Goal: Task Accomplishment & Management: Manage account settings

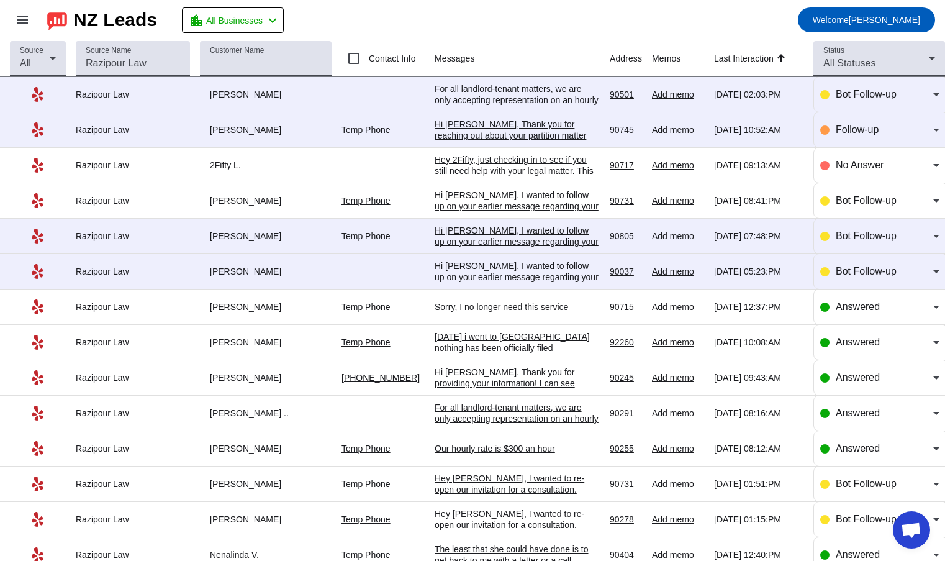
click at [490, 102] on div "For all landlord-tenant matters, we are only accepting representation on an hou…" at bounding box center [517, 133] width 165 height 101
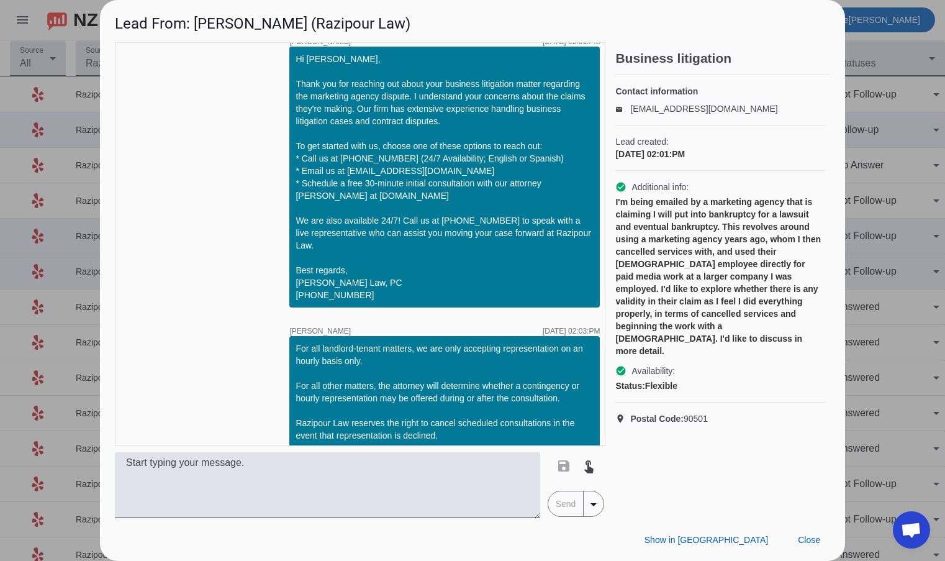
scroll to position [27, 0]
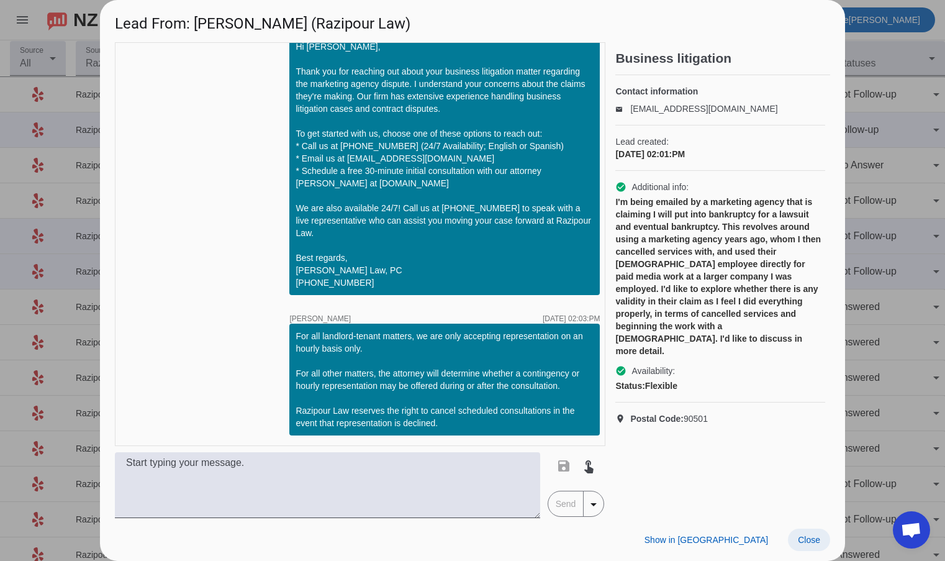
click at [807, 541] on span "Close" at bounding box center [809, 540] width 22 height 10
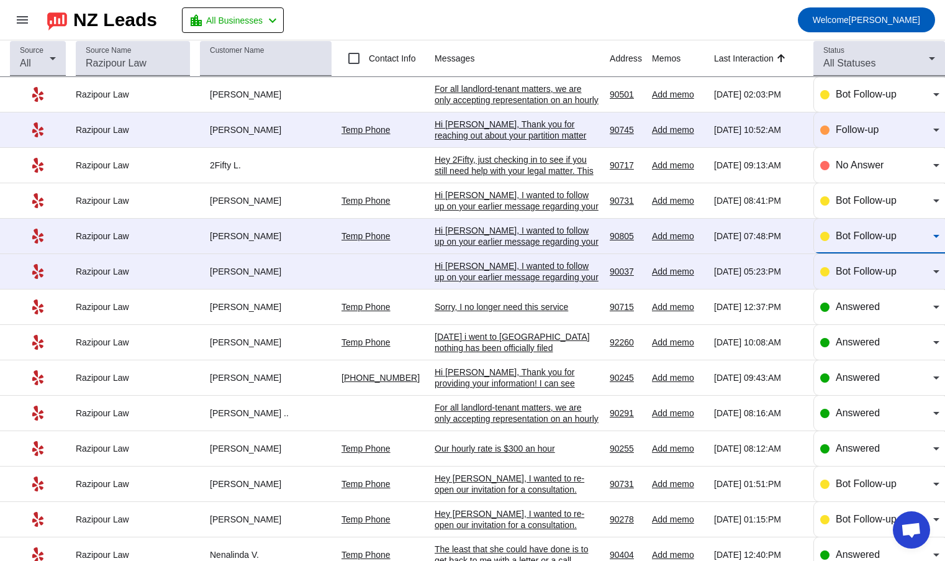
click at [840, 241] on div "Bot Follow-up" at bounding box center [884, 235] width 97 height 15
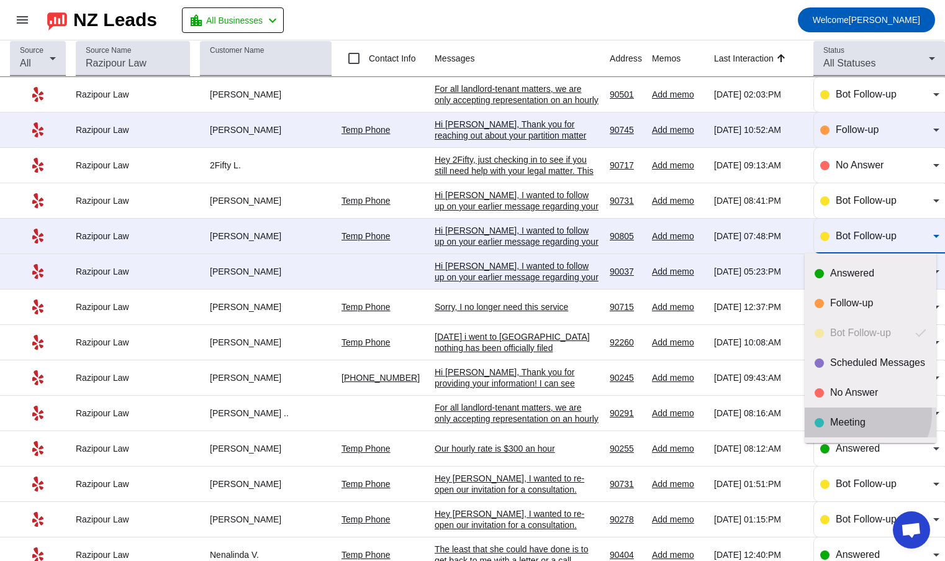
click at [866, 414] on mat-option "Meeting" at bounding box center [871, 422] width 132 height 30
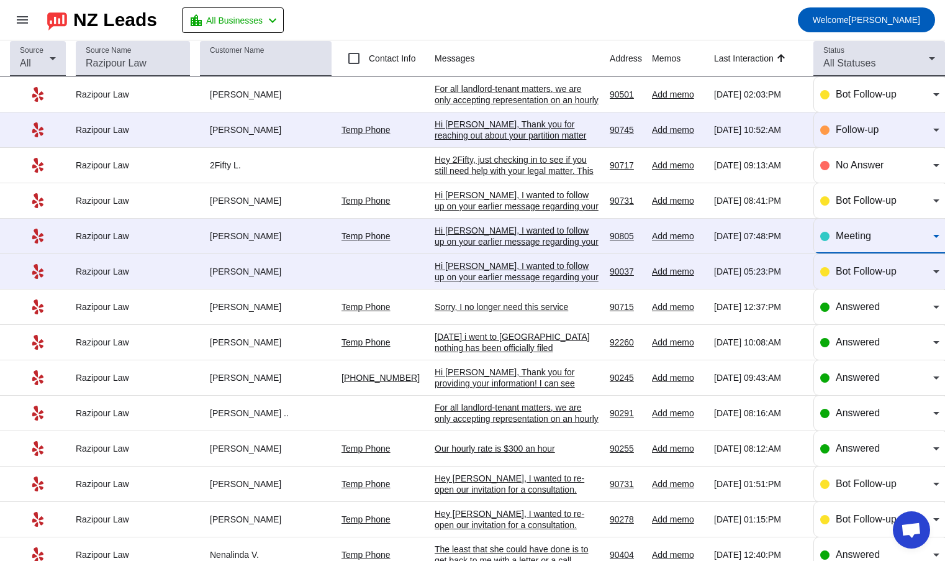
click at [530, 241] on div "Hi [PERSON_NAME], I wanted to follow up on your earlier message regarding your …" at bounding box center [517, 286] width 165 height 123
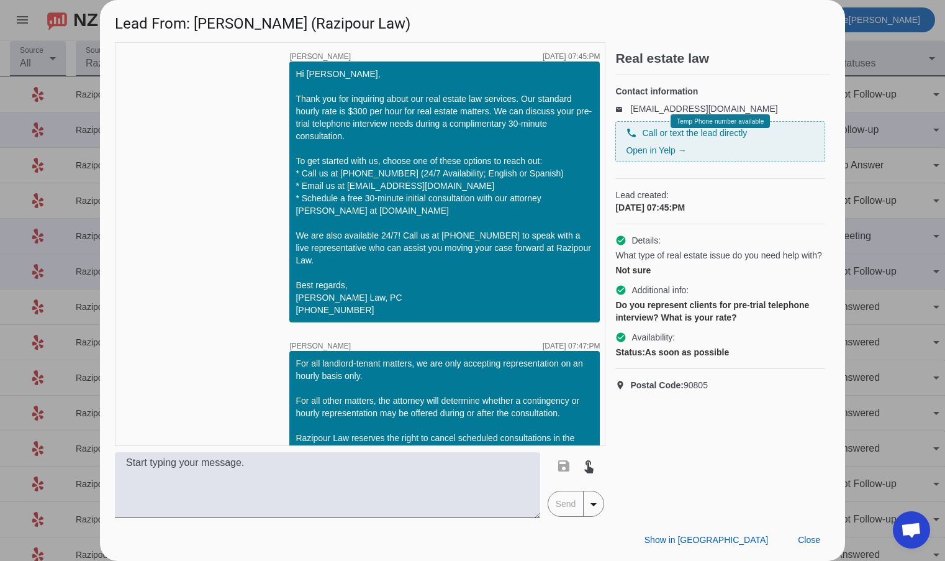
scroll to position [205, 0]
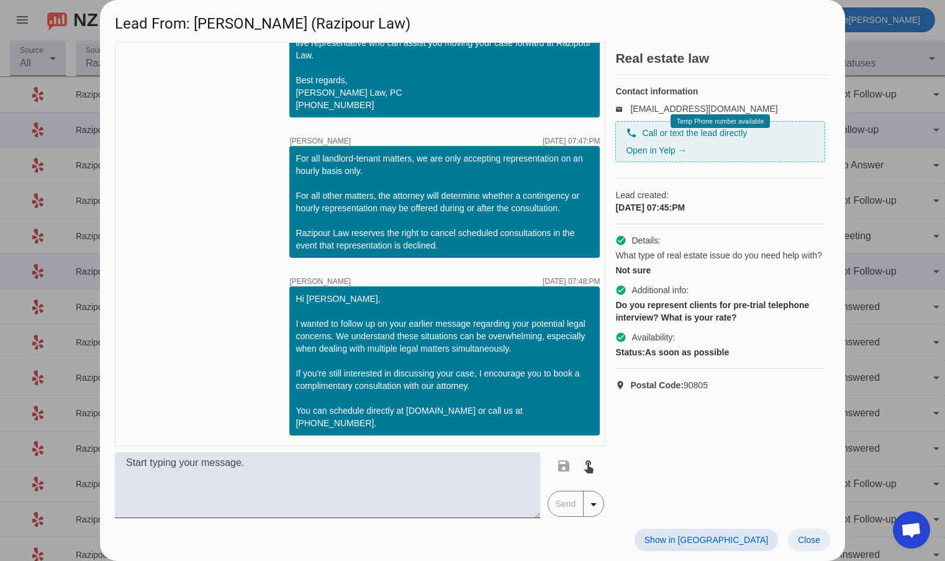
click at [822, 548] on span at bounding box center [809, 539] width 42 height 22
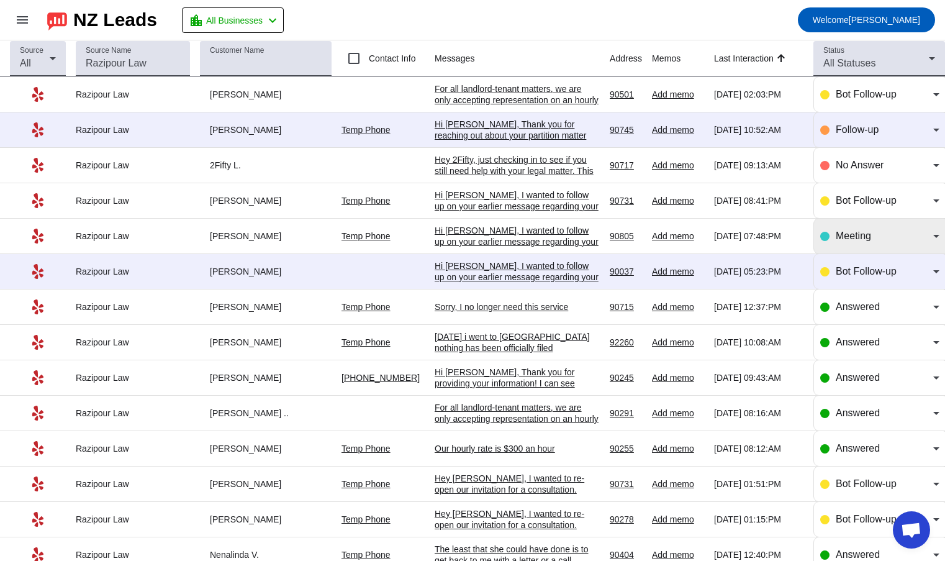
click at [820, 235] on div at bounding box center [824, 236] width 9 height 9
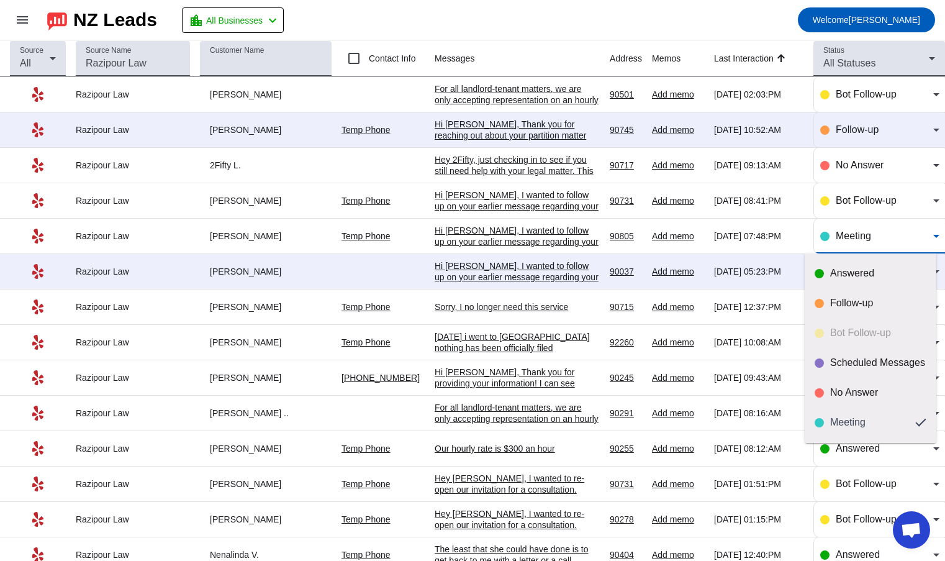
scroll to position [29, 0]
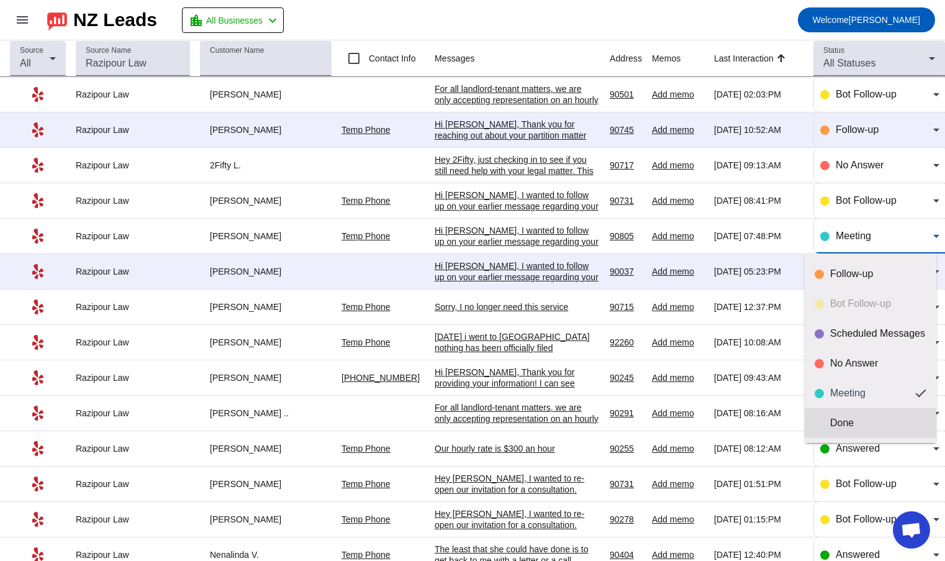
click at [843, 424] on div "Done" at bounding box center [878, 423] width 96 height 12
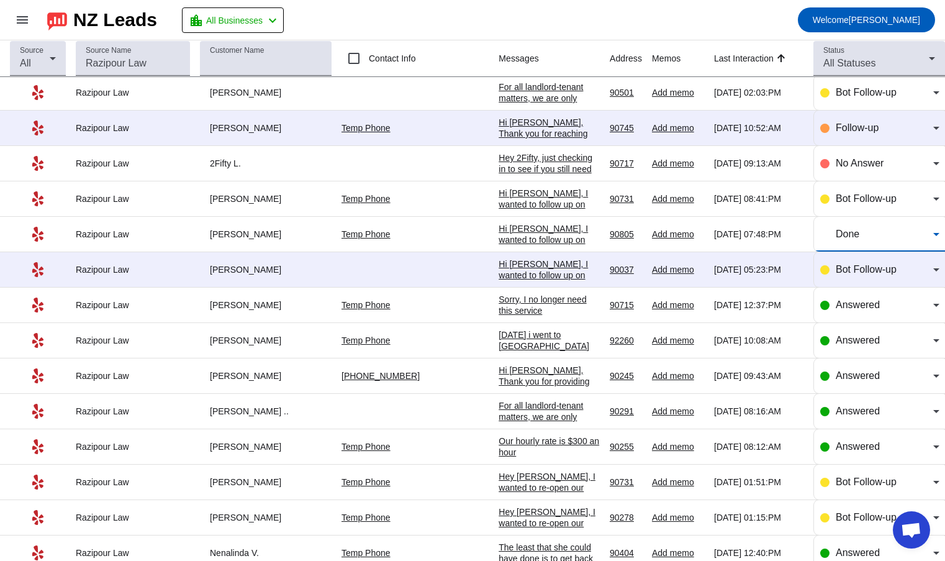
scroll to position [0, 0]
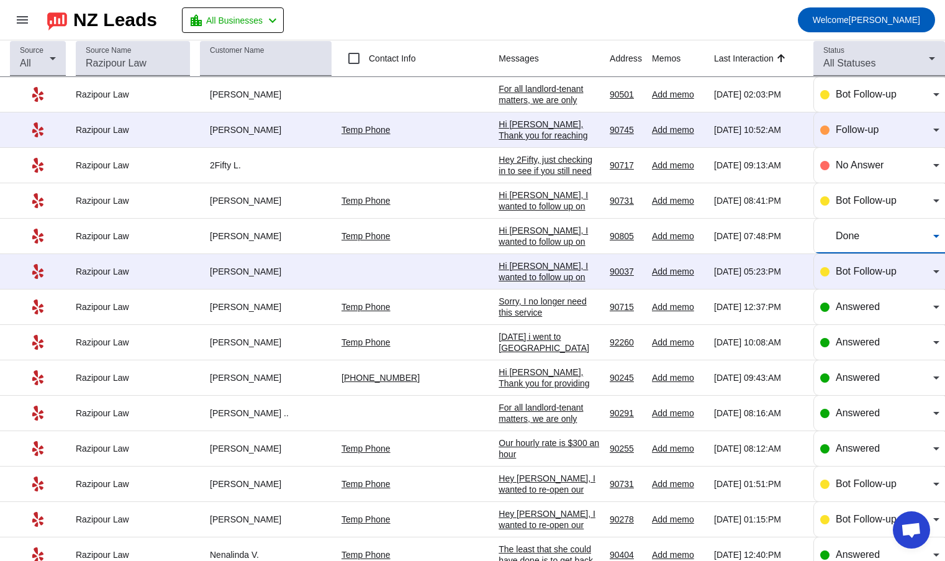
click at [499, 338] on div "[DATE] i went to [GEOGRAPHIC_DATA] nothing has been officially filed" at bounding box center [549, 353] width 101 height 45
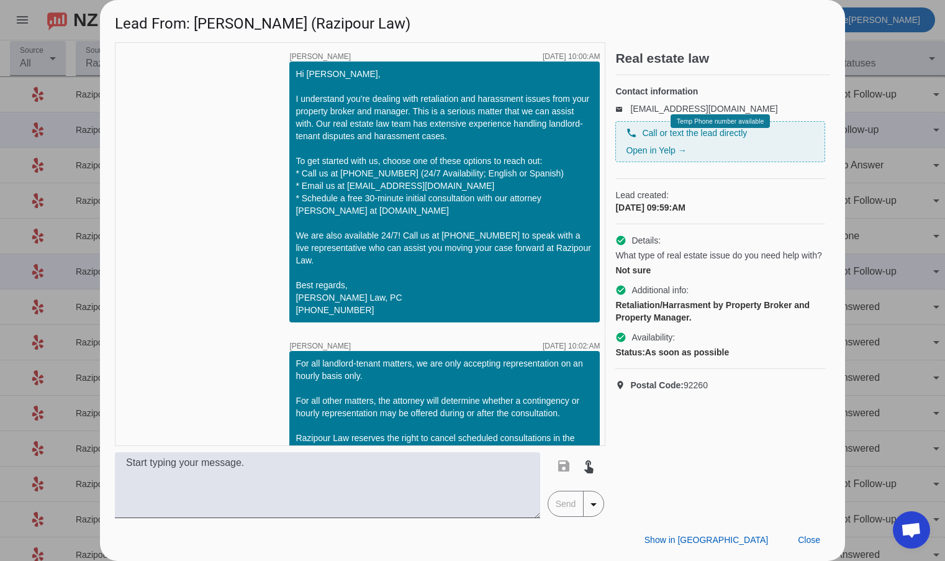
scroll to position [377, 0]
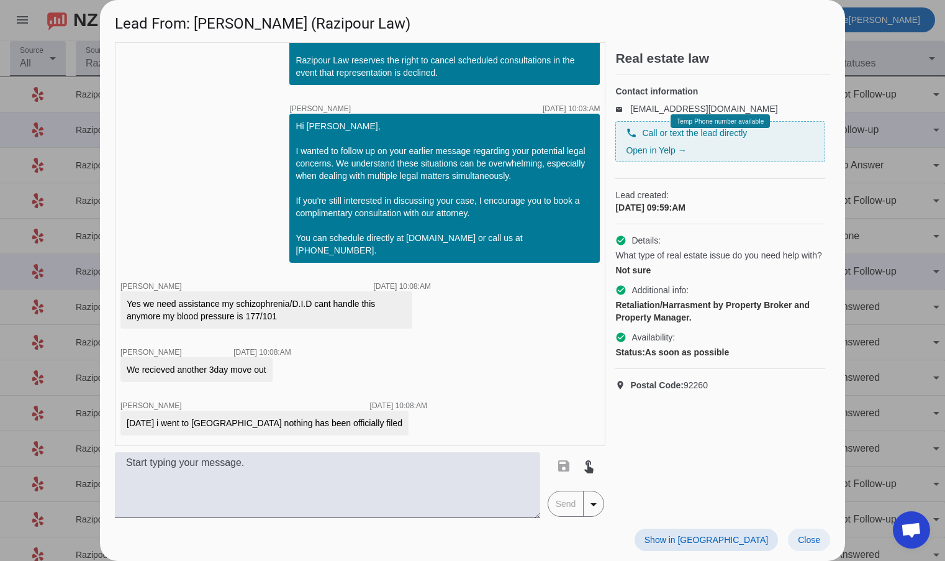
click at [822, 536] on span at bounding box center [809, 539] width 42 height 22
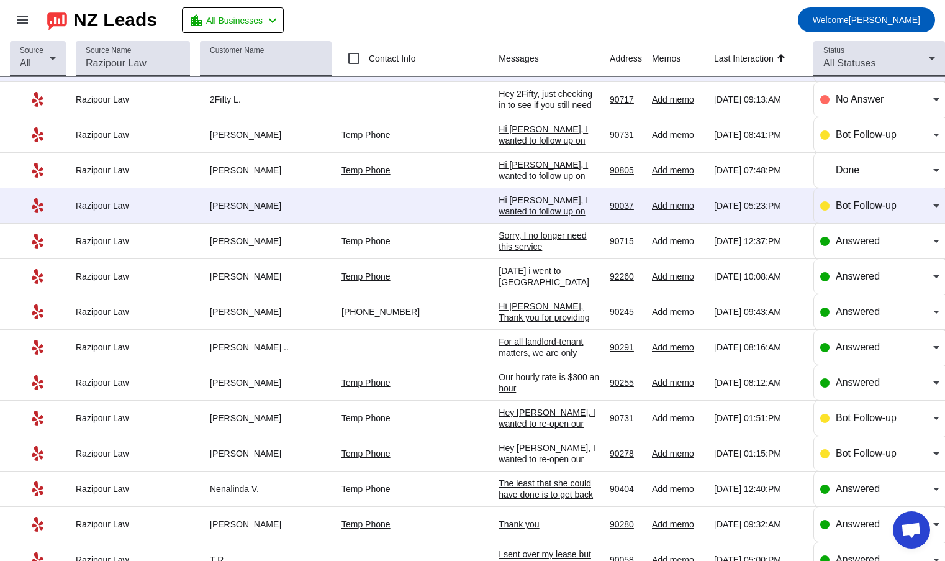
scroll to position [0, 0]
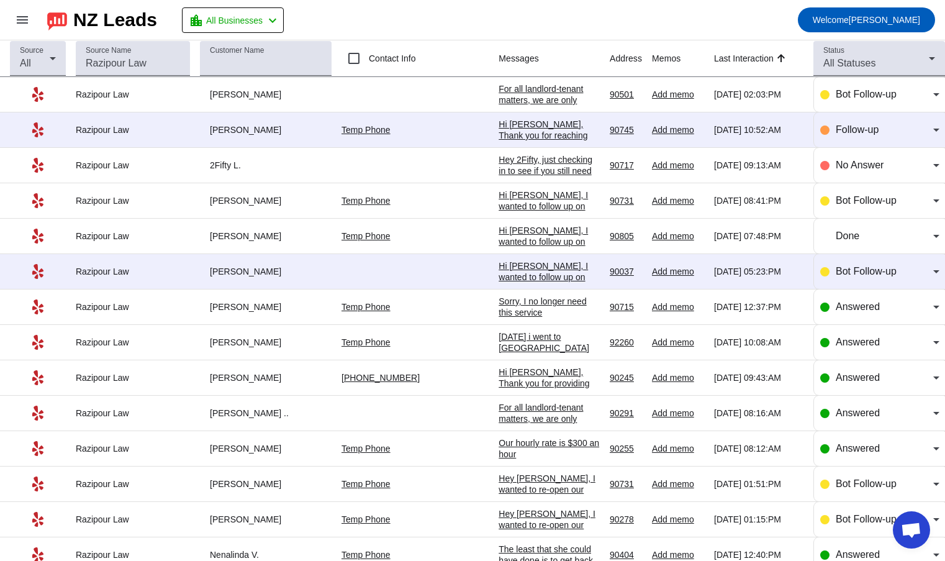
click at [499, 352] on div "[DATE] i went to [GEOGRAPHIC_DATA] nothing has been officially filed" at bounding box center [549, 353] width 101 height 45
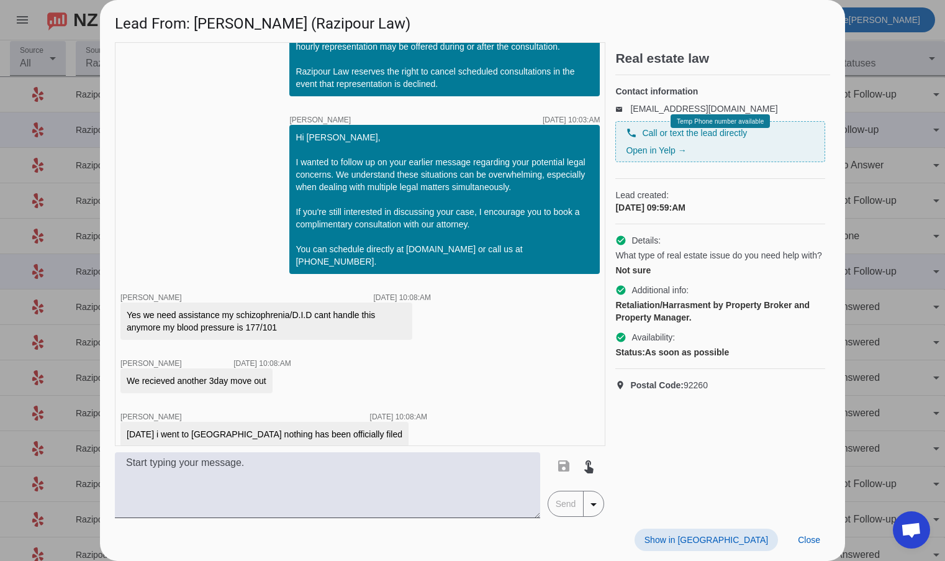
scroll to position [377, 0]
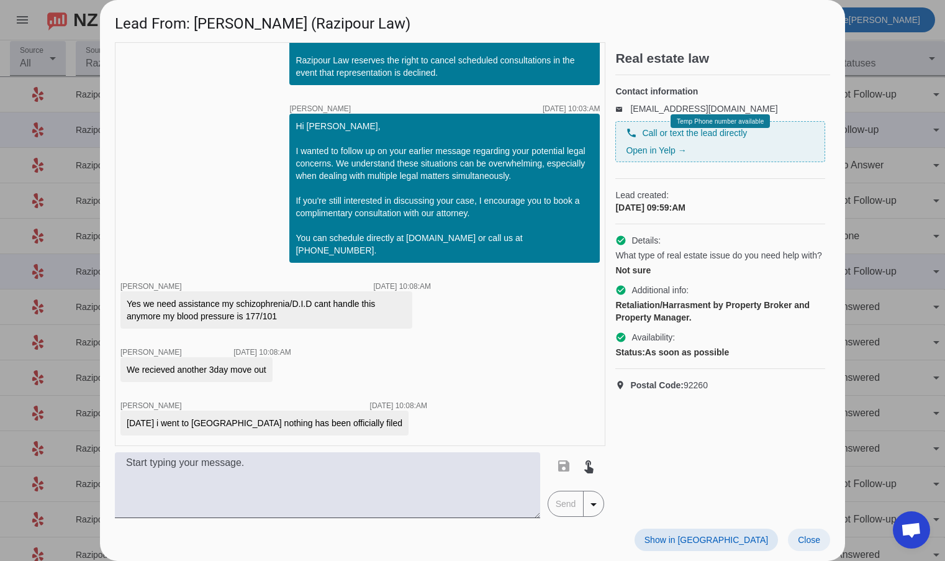
click at [810, 543] on span "Close" at bounding box center [809, 540] width 22 height 10
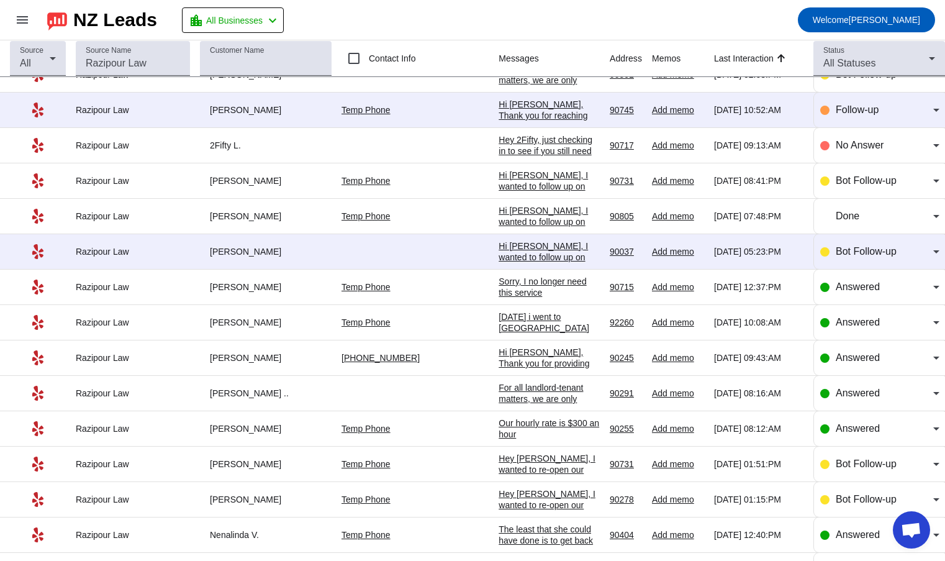
scroll to position [0, 0]
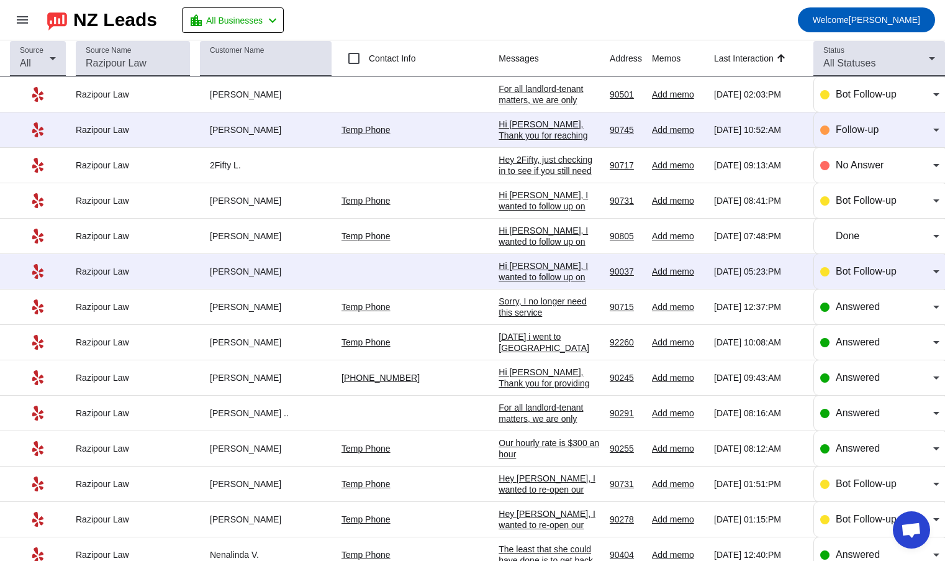
click at [499, 381] on div "Hi [PERSON_NAME], Thank you for providing your information! I can see you've in…" at bounding box center [549, 539] width 101 height 346
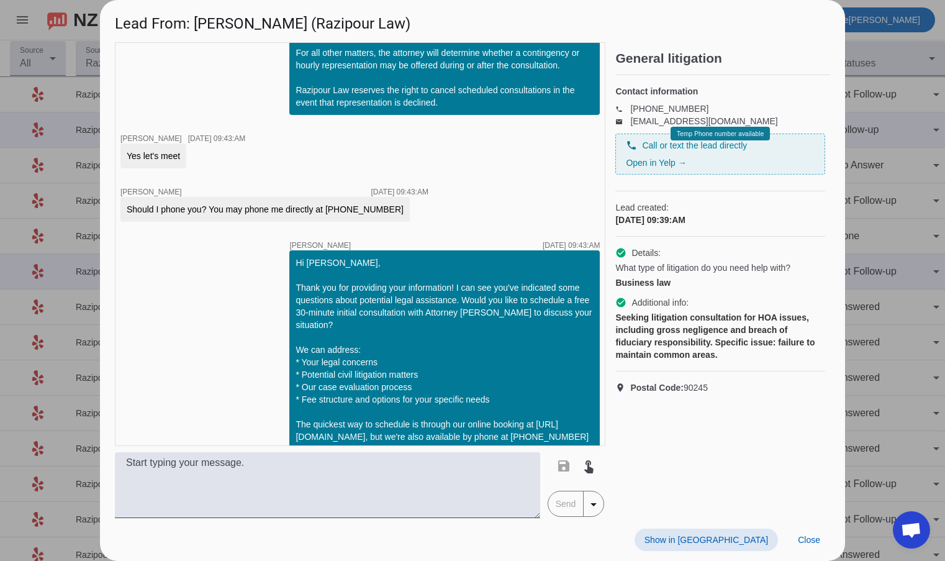
scroll to position [386, 0]
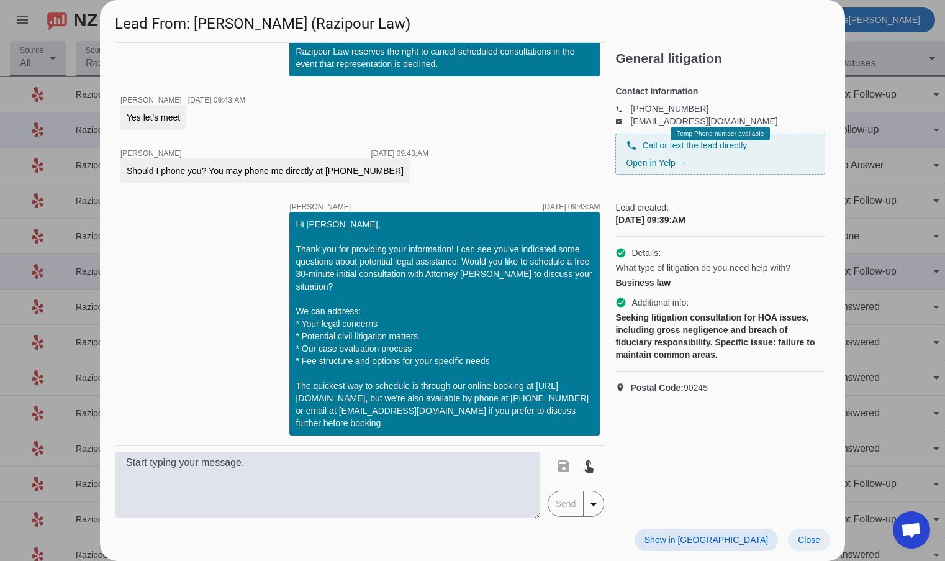
click at [803, 540] on span "Close" at bounding box center [809, 540] width 22 height 10
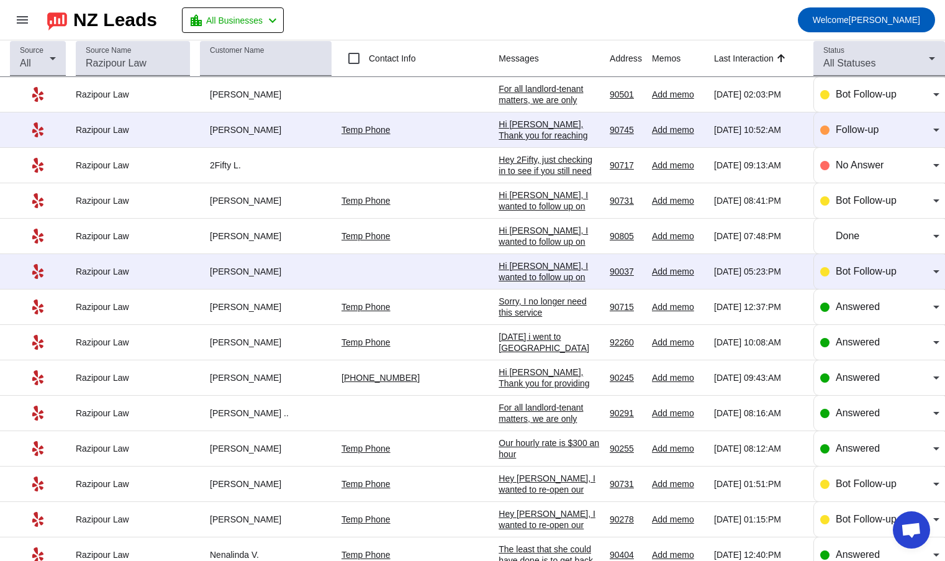
click at [531, 371] on div "Hi [PERSON_NAME], Thank you for providing your information! I can see you've in…" at bounding box center [549, 539] width 101 height 346
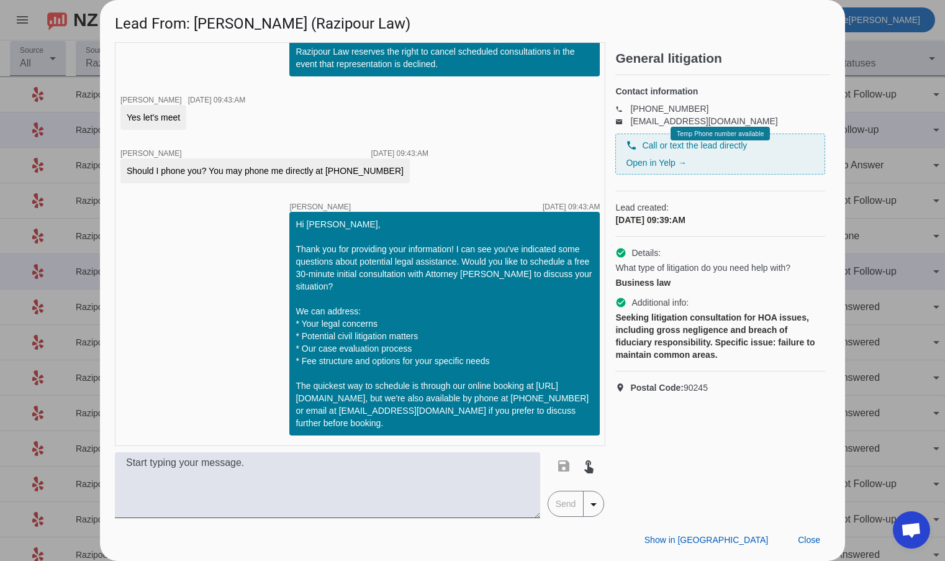
drag, startPoint x: 615, startPoint y: 219, endPoint x: 754, endPoint y: 412, distance: 238.0
click at [754, 404] on div "Contact information phone [PHONE_NUMBER] email [EMAIL_ADDRESS][DOMAIN_NAME] pho…" at bounding box center [722, 239] width 215 height 328
copy div "Lead created: [DATE] 09:39:AM check_circle Details: What type of litigation do …"
click at [813, 539] on span "Close" at bounding box center [809, 540] width 22 height 10
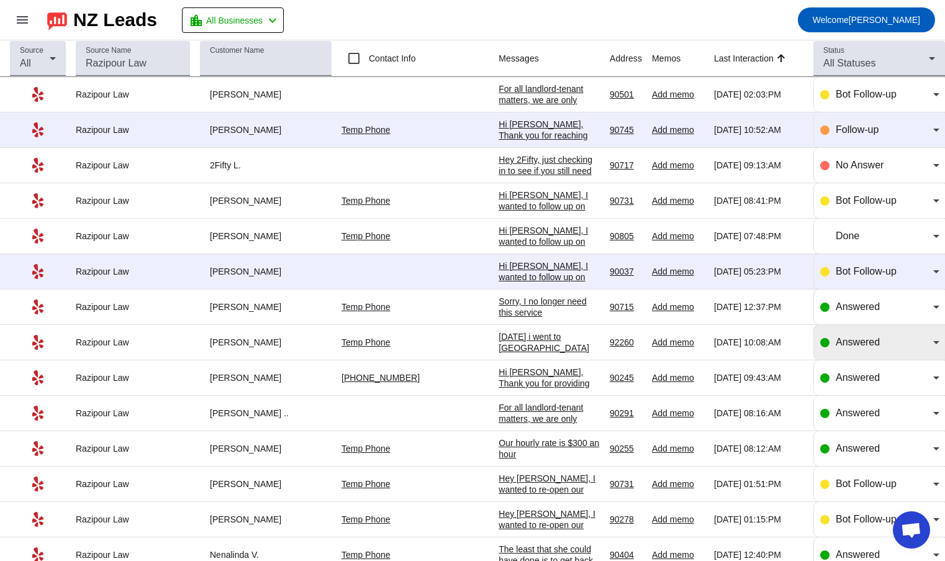
click at [852, 339] on span "Answered" at bounding box center [858, 342] width 44 height 11
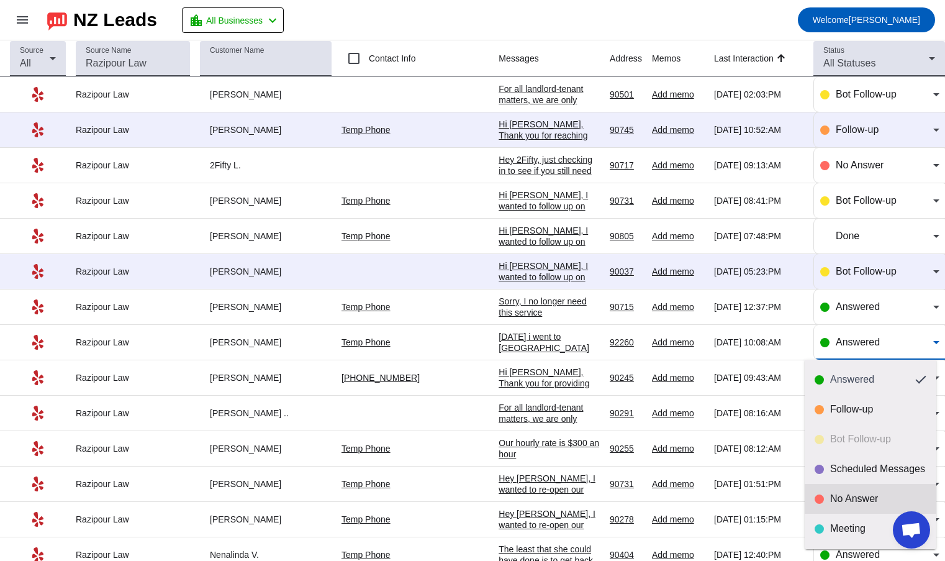
scroll to position [29, 0]
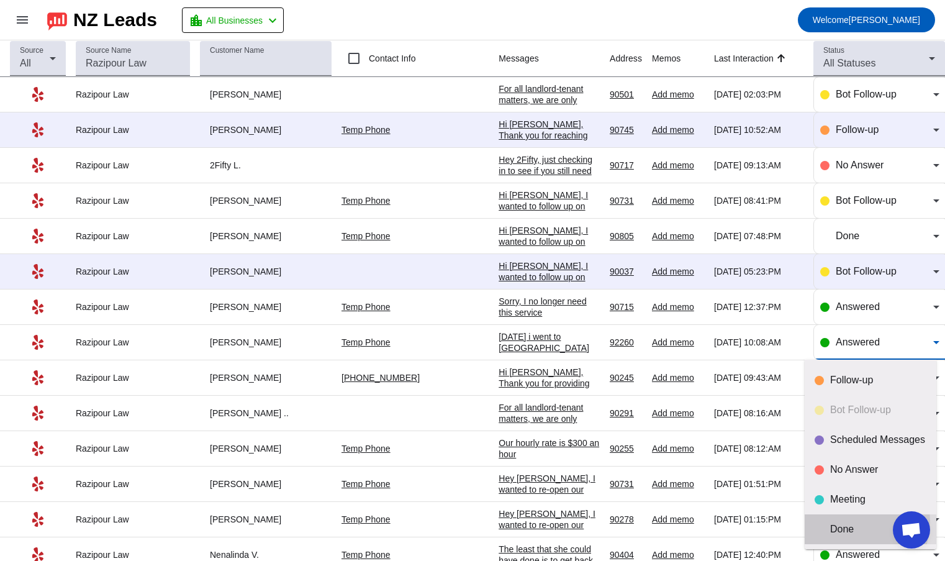
click at [842, 520] on mat-option "Done" at bounding box center [871, 529] width 132 height 30
